Goal: Task Accomplishment & Management: Manage account settings

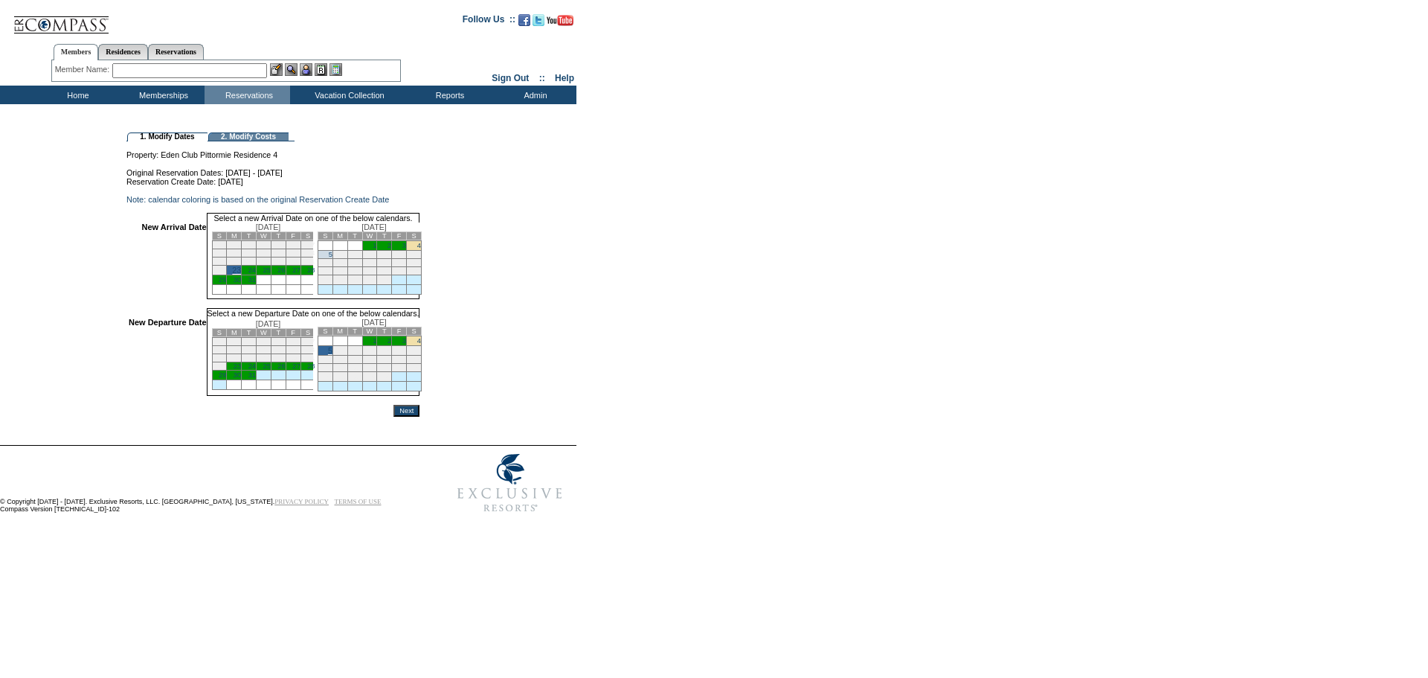
click at [420, 417] on input "Next" at bounding box center [407, 411] width 26 height 12
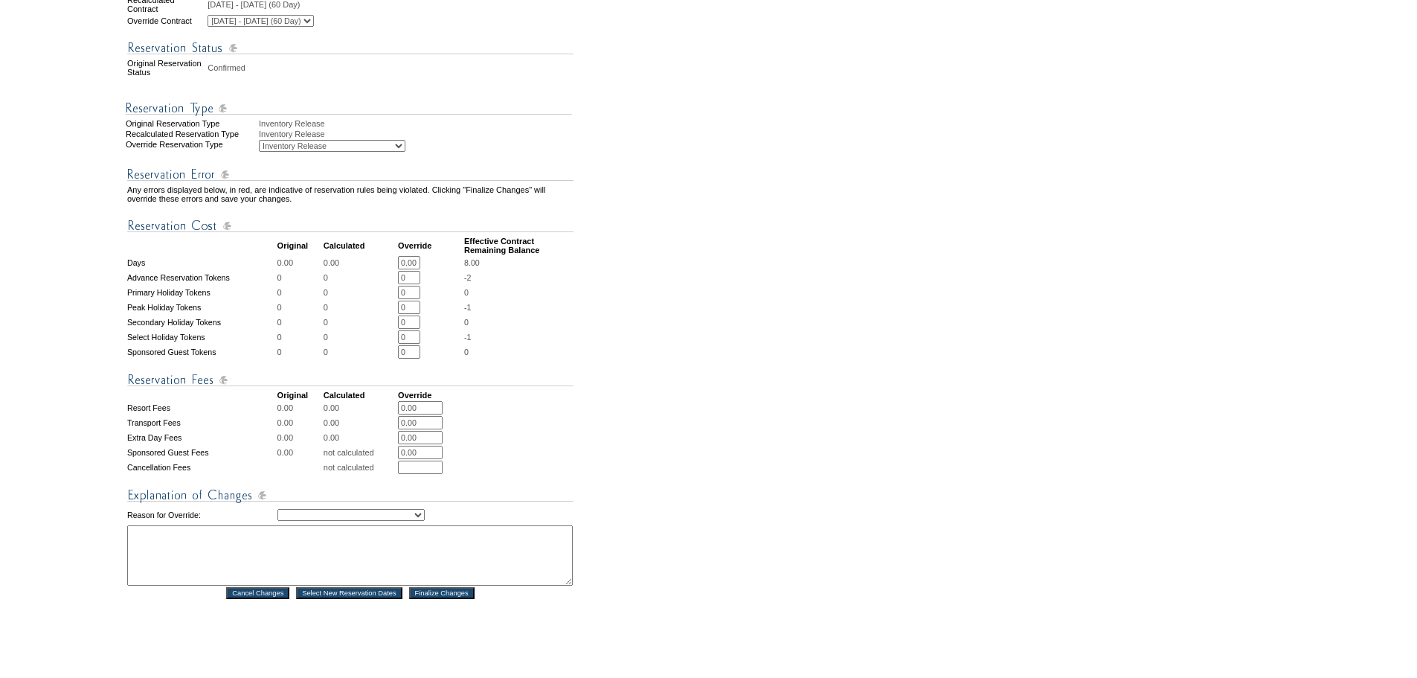
scroll to position [521, 0]
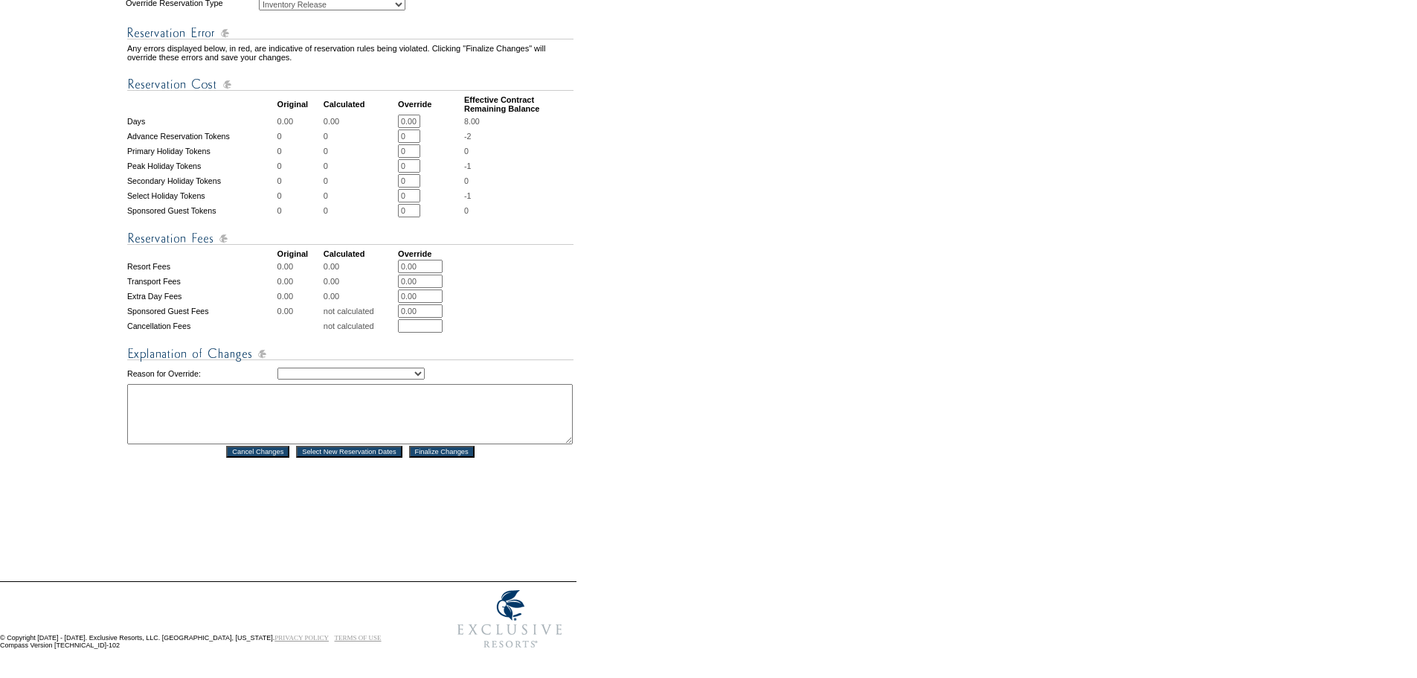
click at [205, 405] on textarea at bounding box center [350, 414] width 446 height 60
type textarea "DH"
click at [353, 367] on select "Creating Continuous Stay Days Rebooked After Cancellation Editing Occupant Expe…" at bounding box center [350, 373] width 147 height 12
select select "1036"
click at [277, 367] on select "Creating Continuous Stay Days Rebooked After Cancellation Editing Occupant Expe…" at bounding box center [350, 373] width 147 height 12
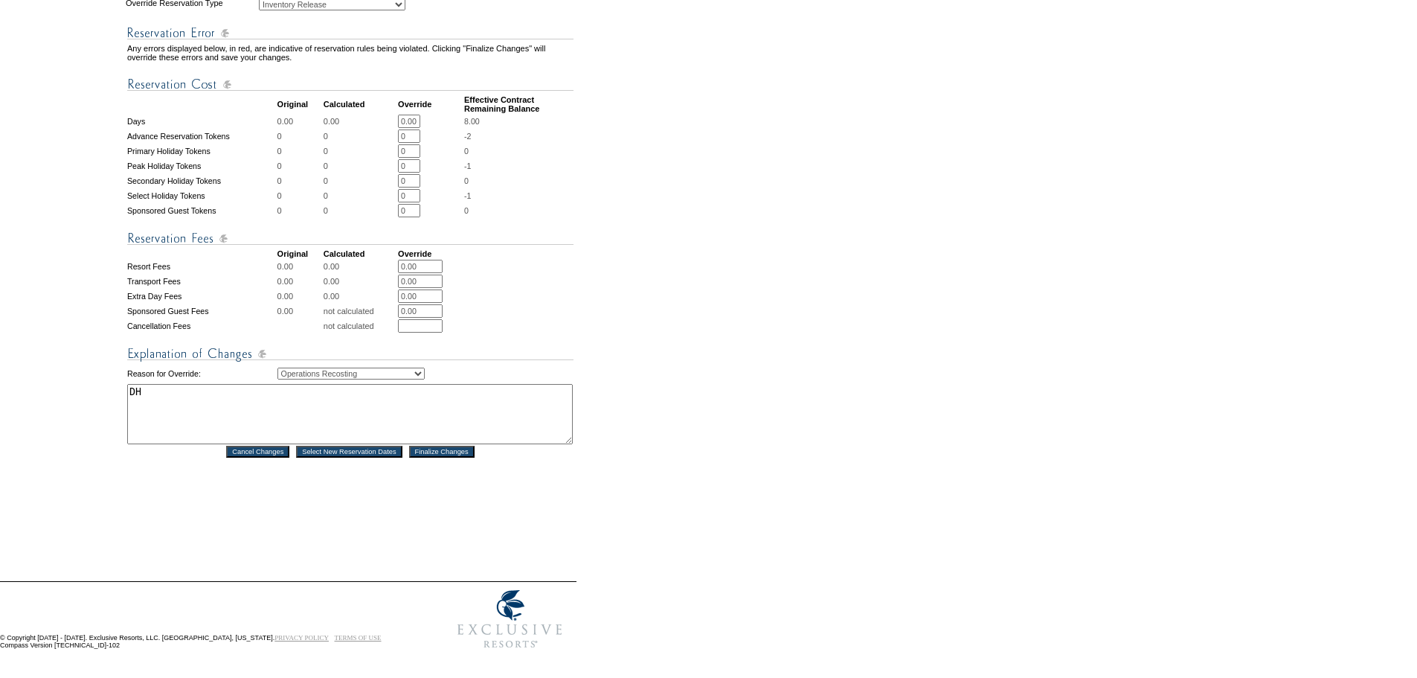
drag, startPoint x: 423, startPoint y: 494, endPoint x: 431, endPoint y: 472, distance: 23.8
click at [424, 493] on div "Reservation #: 1819404 Principal Member: Maintenance, ER - Location [GEOGRAPHIC…" at bounding box center [350, 90] width 449 height 925
click at [434, 446] on input "Finalize Changes" at bounding box center [441, 452] width 65 height 12
click at [681, 386] on form "Follow Us ::" at bounding box center [706, 73] width 1412 height 1166
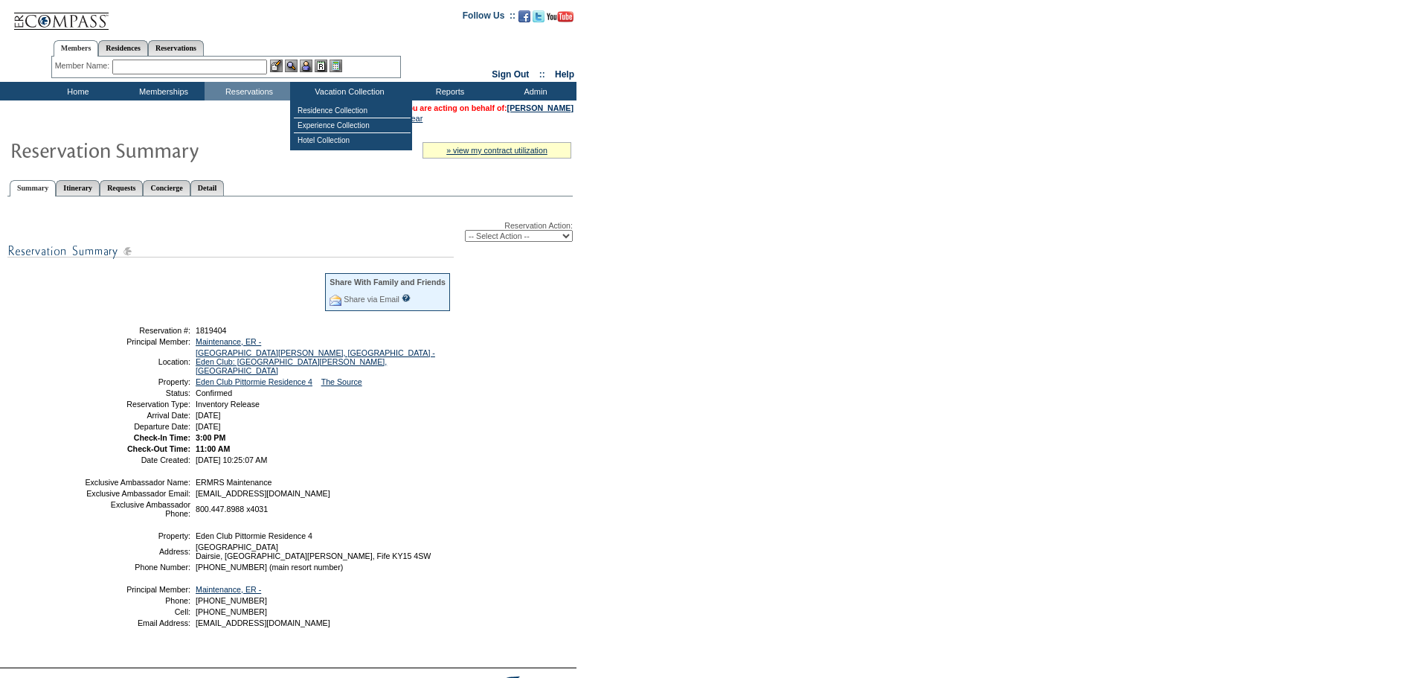
drag, startPoint x: 324, startPoint y: 103, endPoint x: 362, endPoint y: 138, distance: 52.1
click at [324, 103] on table "Residence Collection Experience Collection Hotel Collection" at bounding box center [351, 125] width 122 height 50
click at [337, 109] on td "Residence Collection" at bounding box center [352, 110] width 117 height 15
